Goal: Check status: Check status

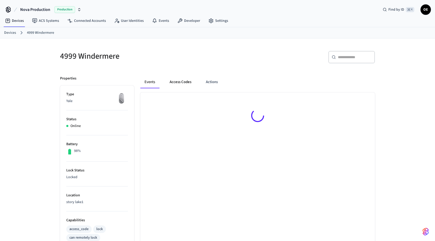
click at [186, 82] on button "Access Codes" at bounding box center [181, 82] width 30 height 12
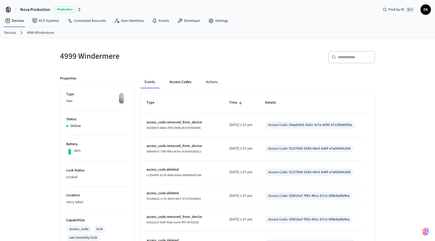
click at [186, 83] on button "Access Codes" at bounding box center [181, 82] width 30 height 12
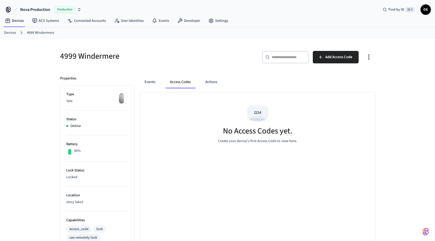
click at [146, 88] on div "Events Access Codes Actions" at bounding box center [257, 84] width 235 height 17
click at [149, 80] on button "Events" at bounding box center [149, 82] width 19 height 12
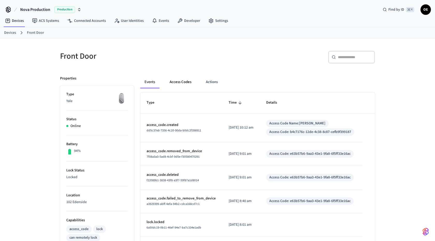
click at [185, 83] on button "Access Codes" at bounding box center [181, 82] width 30 height 12
